Goal: Task Accomplishment & Management: Use online tool/utility

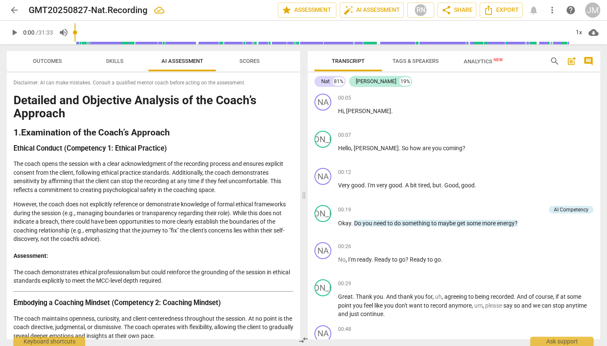
click at [482, 62] on span "Analytics New" at bounding box center [483, 61] width 39 height 6
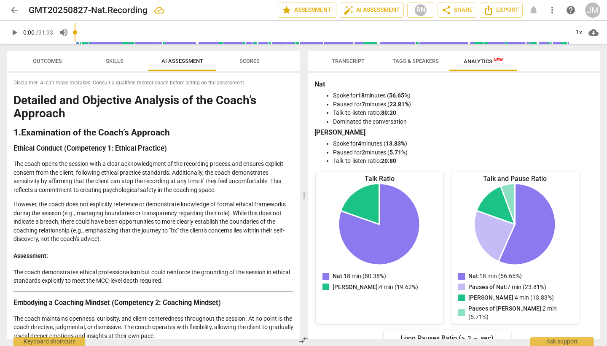
click at [427, 62] on span "Tags & Speakers" at bounding box center [416, 61] width 46 height 6
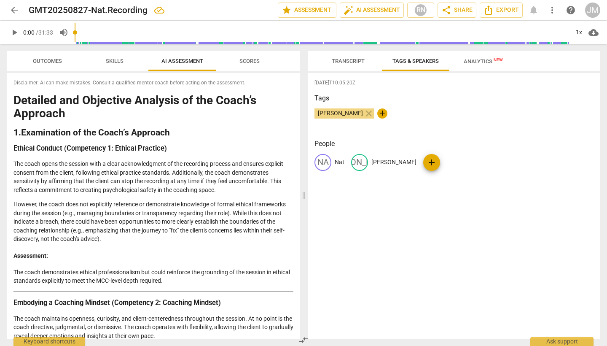
click at [348, 63] on span "Transcript" at bounding box center [348, 61] width 33 height 6
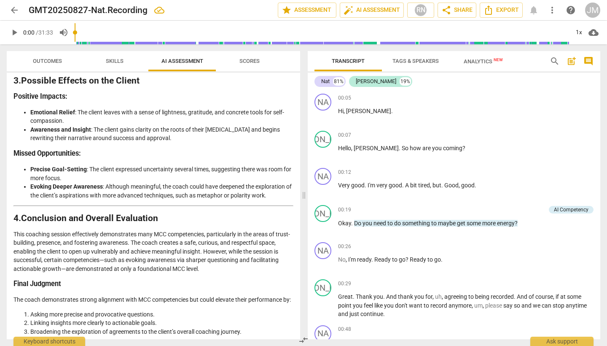
click at [251, 62] on span "Scores" at bounding box center [250, 61] width 20 height 6
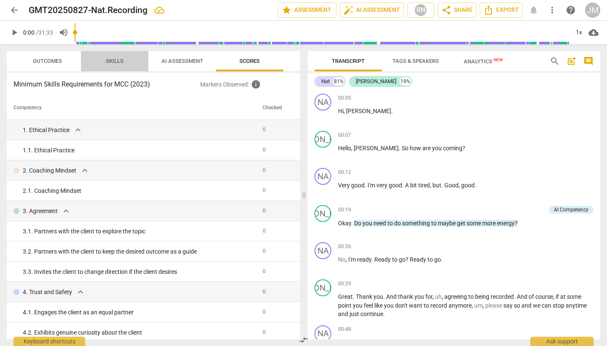
click at [111, 62] on span "Skills" at bounding box center [115, 61] width 18 height 6
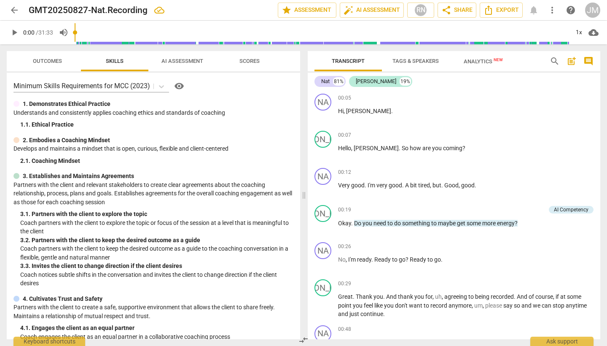
click at [49, 62] on span "Outcomes" at bounding box center [47, 61] width 29 height 6
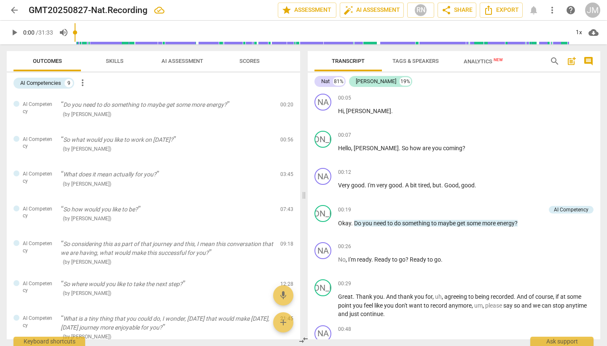
click at [191, 60] on span "AI Assessment" at bounding box center [182, 61] width 42 height 6
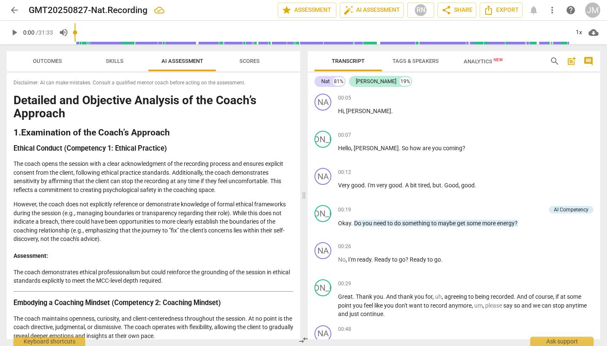
click at [15, 10] on span "arrow_back" at bounding box center [14, 10] width 10 height 10
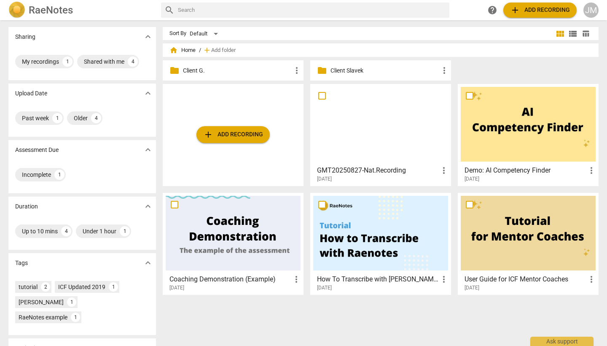
click at [199, 73] on p "Client G." at bounding box center [237, 70] width 109 height 9
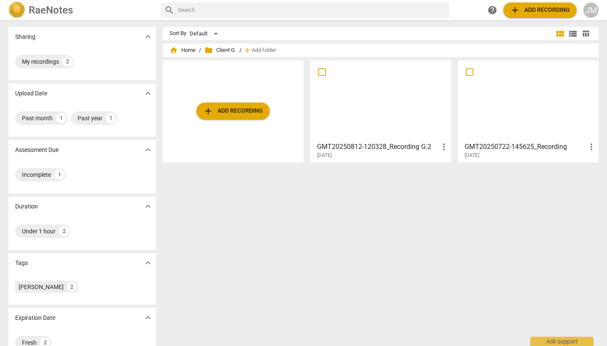
click at [394, 104] on div at bounding box center [380, 100] width 135 height 75
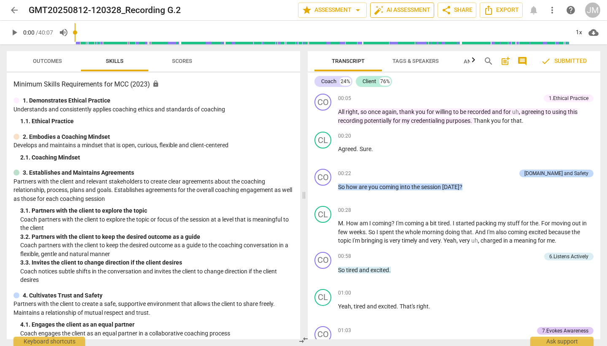
click at [417, 9] on span "auto_fix_high AI Assessment" at bounding box center [402, 10] width 57 height 10
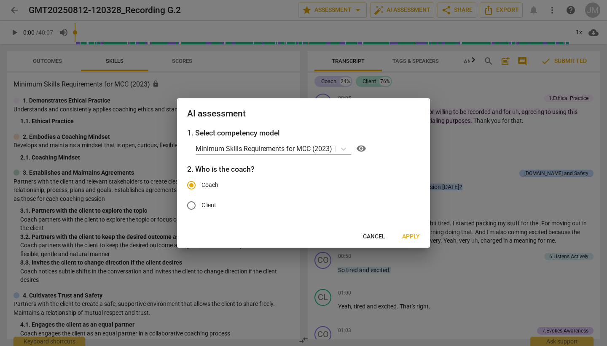
click at [414, 237] on span "Apply" at bounding box center [411, 236] width 18 height 8
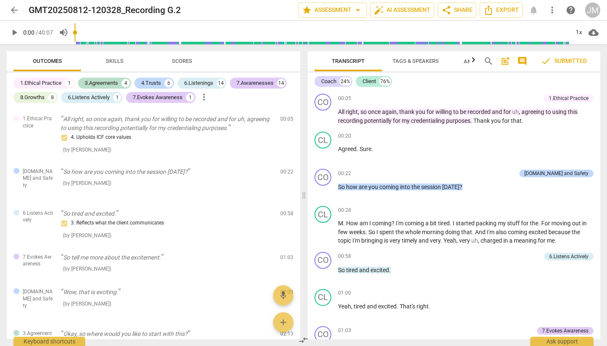
click at [11, 10] on span "arrow_back" at bounding box center [14, 10] width 10 height 10
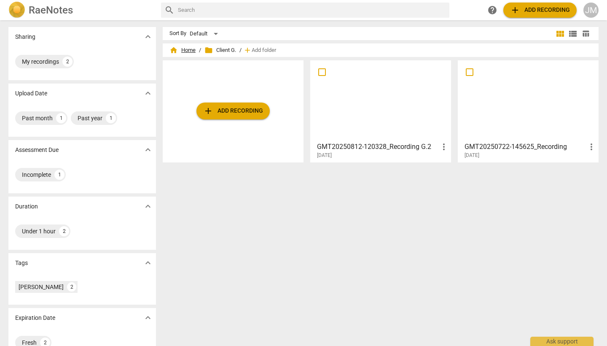
click at [188, 51] on span "home Home" at bounding box center [183, 50] width 26 height 8
